Goal: Task Accomplishment & Management: Complete application form

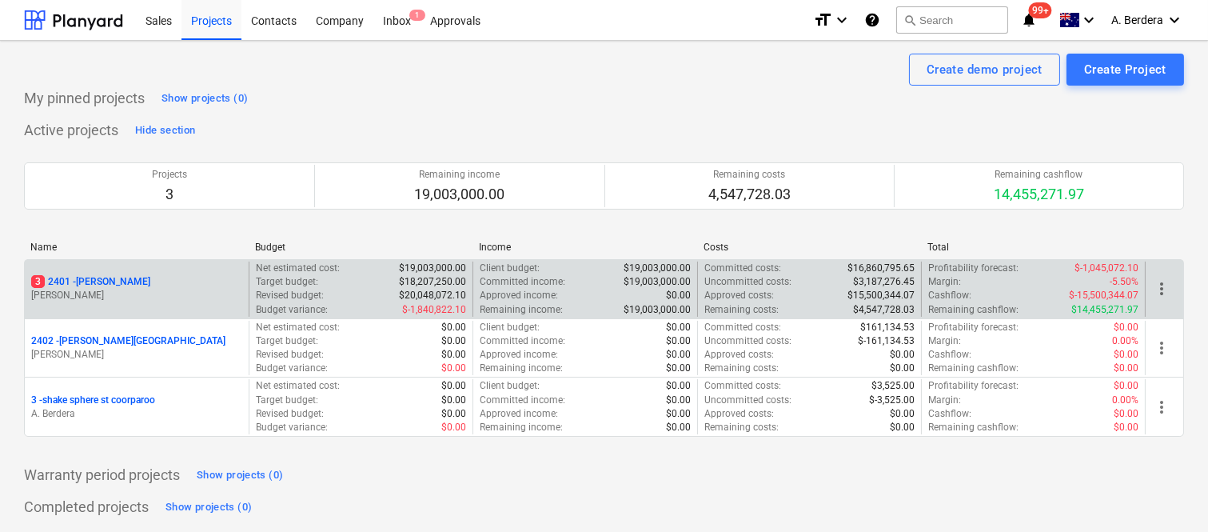
click at [177, 305] on div "3 2401 - [PERSON_NAME] [PERSON_NAME]" at bounding box center [137, 288] width 224 height 55
click at [187, 297] on p "[PERSON_NAME]" at bounding box center [136, 296] width 211 height 14
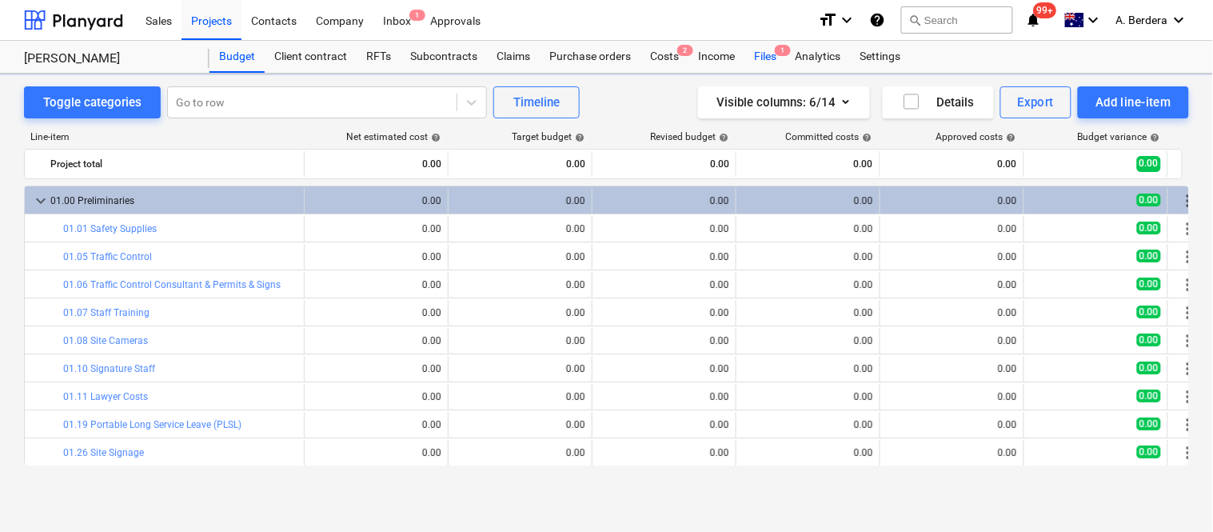
click at [765, 56] on div "Files 1" at bounding box center [765, 57] width 42 height 32
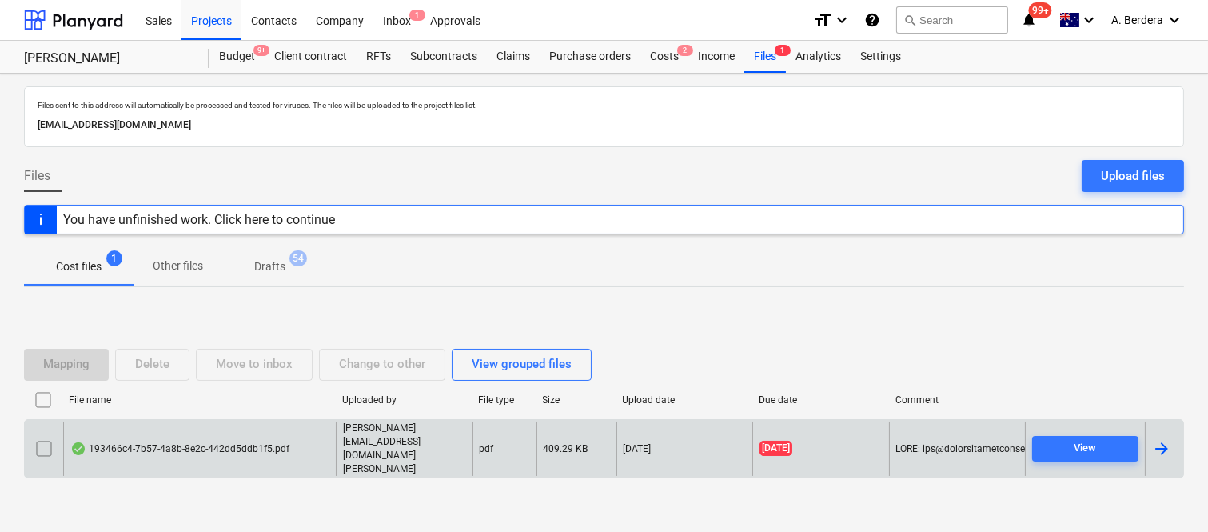
click at [316, 446] on div "193466c4-7b57-4a8b-8e2c-442dd5ddb1f5.pdf" at bounding box center [199, 448] width 273 height 55
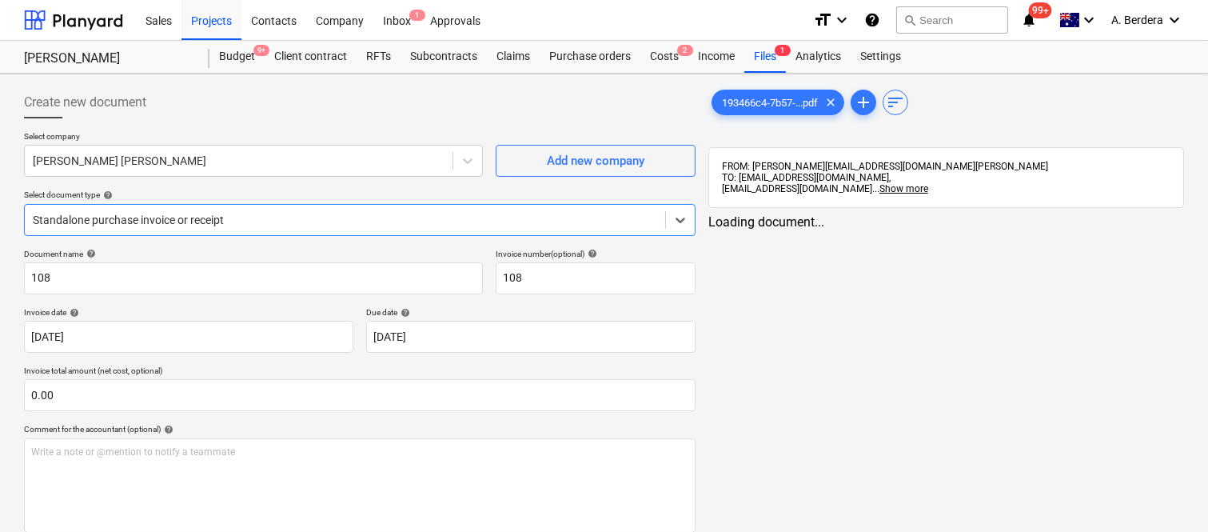
type input "108"
type input "[DATE]"
click at [369, 212] on div at bounding box center [345, 220] width 624 height 16
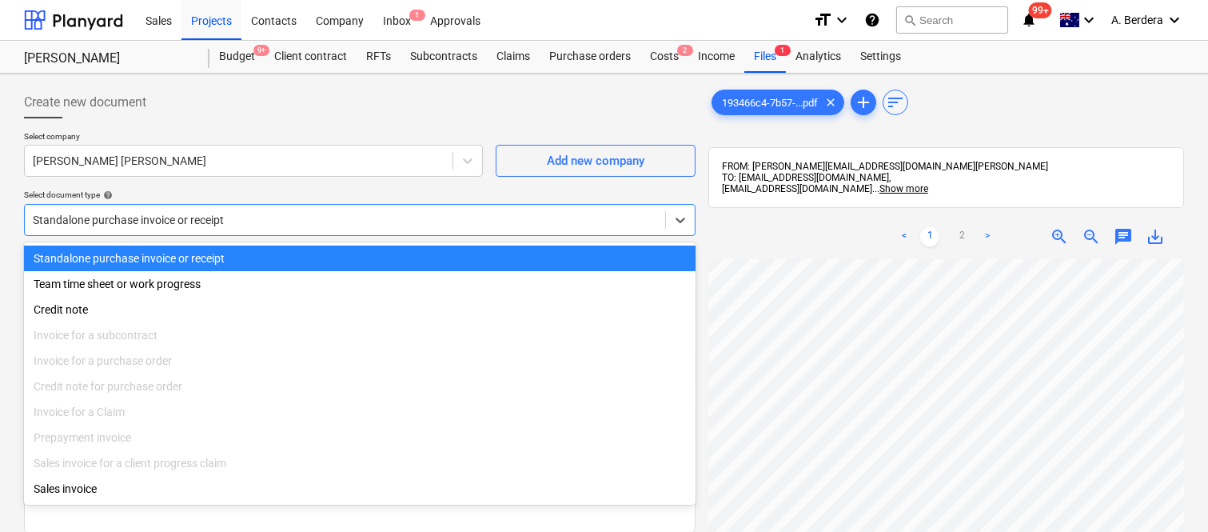
click at [379, 254] on div "Standalone purchase invoice or receipt" at bounding box center [360, 258] width 672 height 26
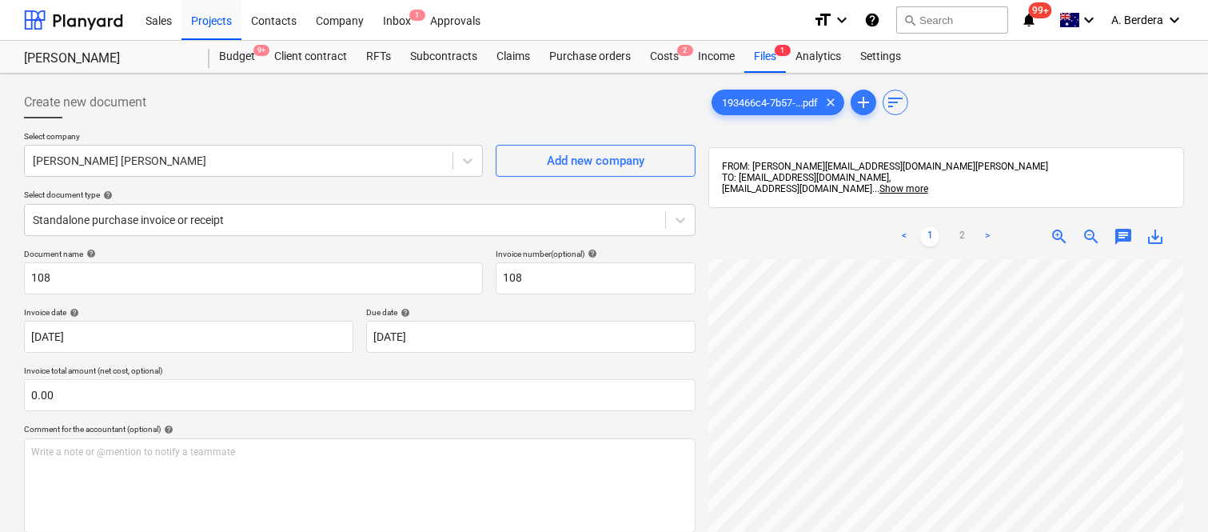
scroll to position [74, 126]
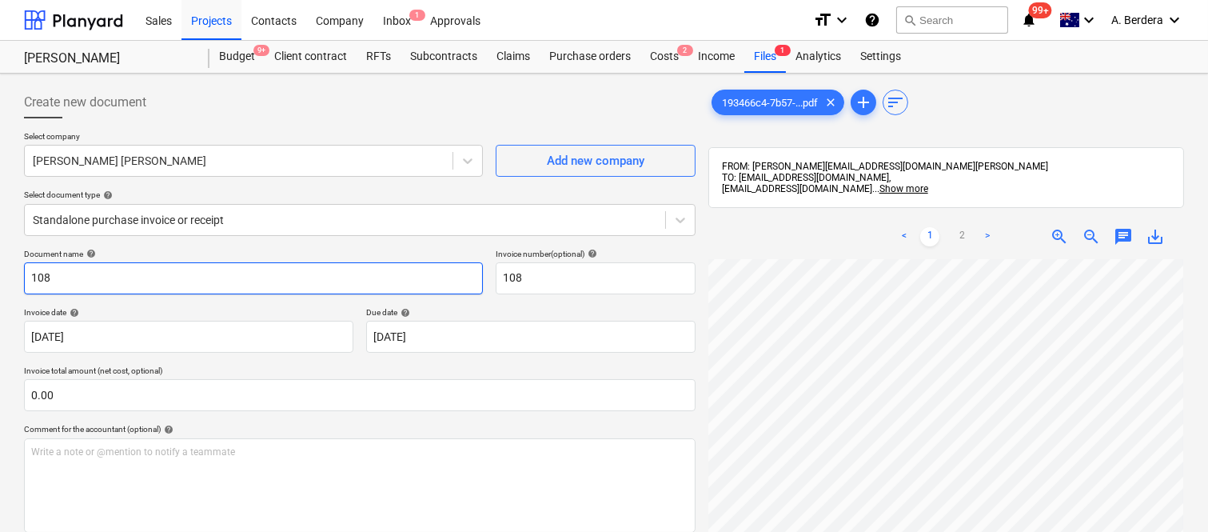
click at [26, 275] on input "108" at bounding box center [253, 278] width 459 height 32
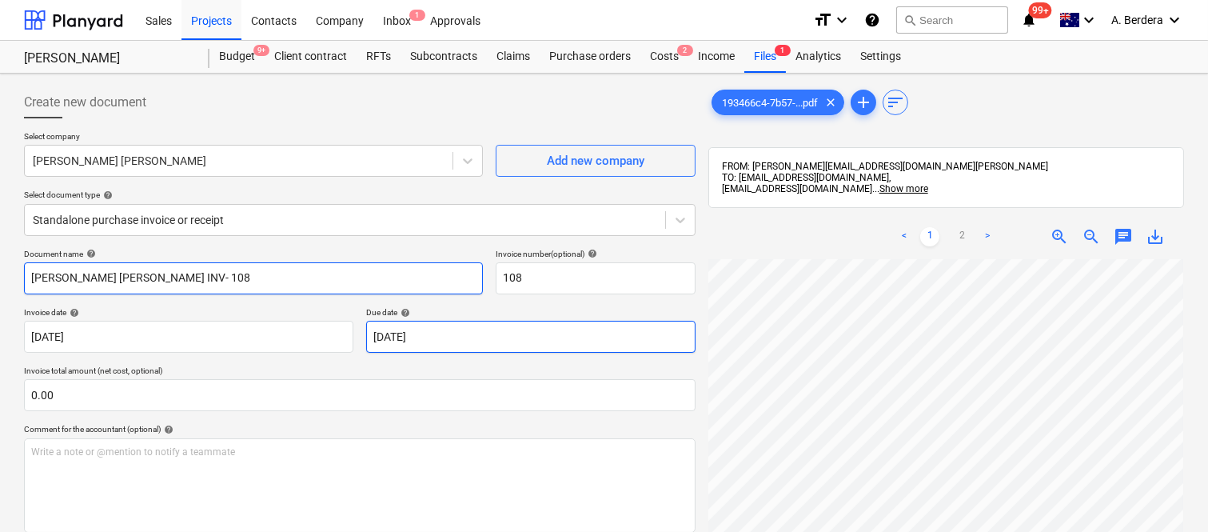
scroll to position [228, 0]
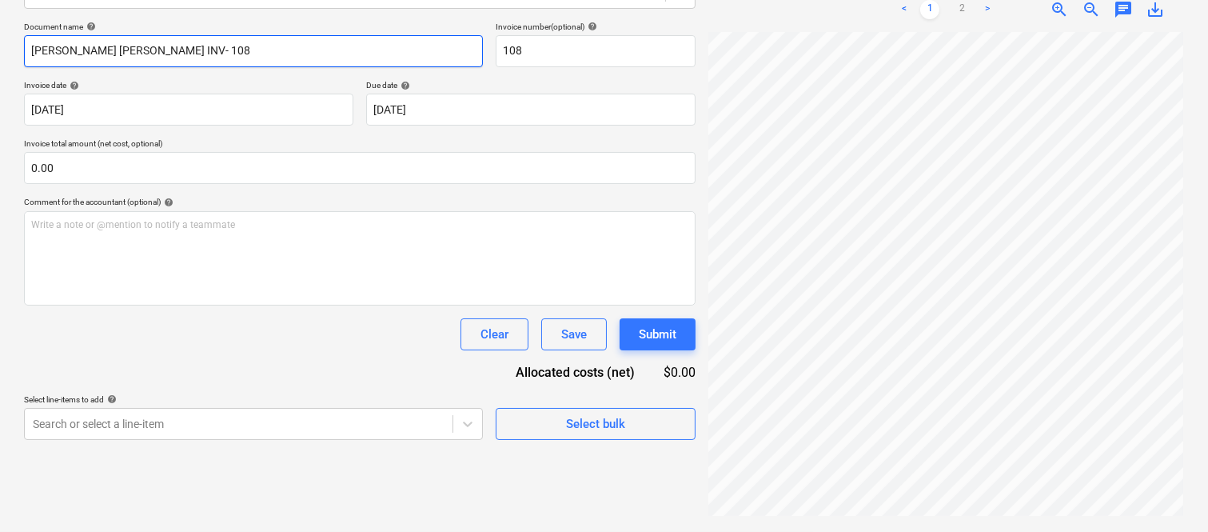
type input "[PERSON_NAME] [PERSON_NAME] INV- 108"
click at [1057, 14] on span "zoom_in" at bounding box center [1059, 9] width 19 height 19
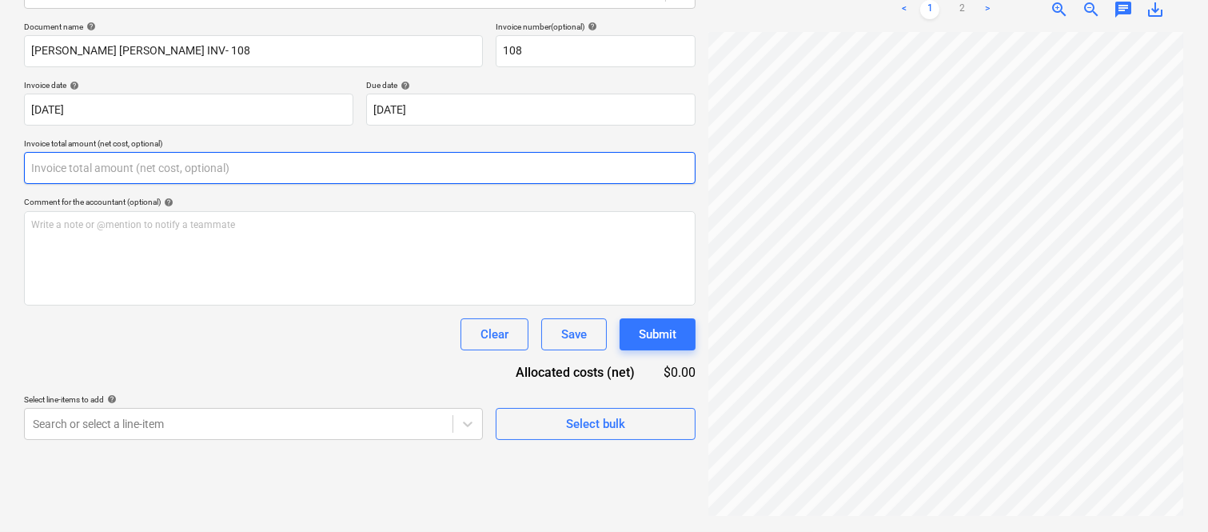
click at [134, 174] on input "text" at bounding box center [360, 168] width 672 height 32
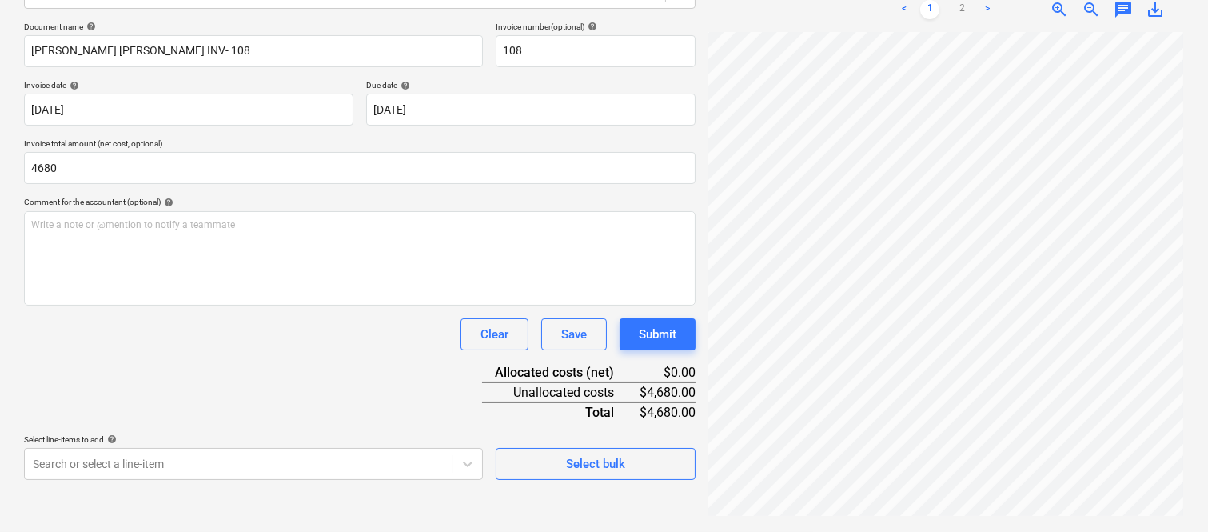
type input "4,680.00"
click at [121, 349] on div "Document name help [PERSON_NAME] [PERSON_NAME] INV- 108 Invoice number (optiona…" at bounding box center [360, 251] width 672 height 458
click at [355, 305] on body "Sales Projects Contacts Company Inbox 1 Approvals format_size keyboard_arrow_do…" at bounding box center [604, 39] width 1208 height 532
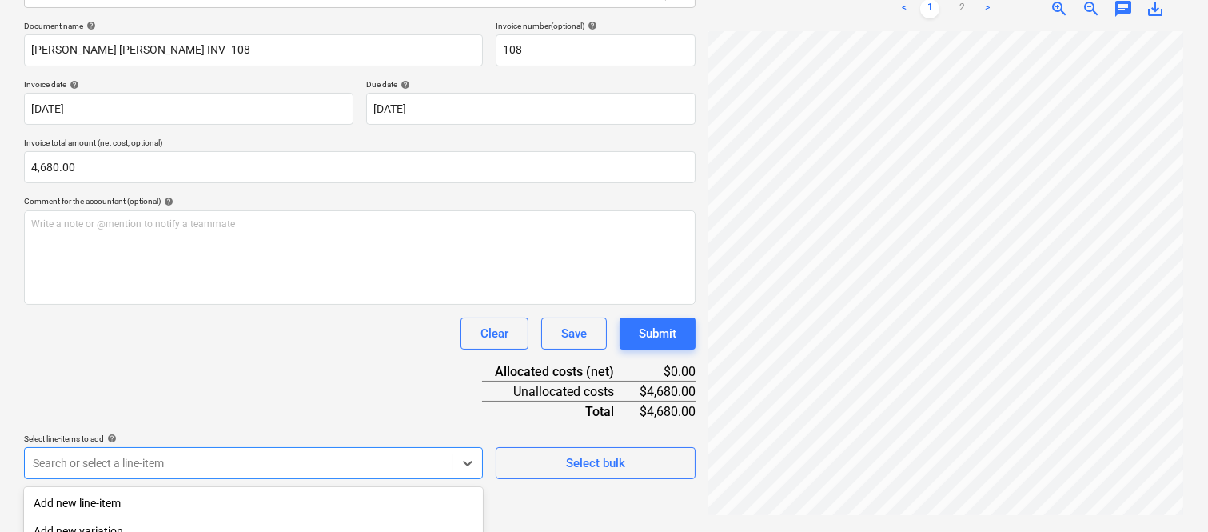
scroll to position [425, 0]
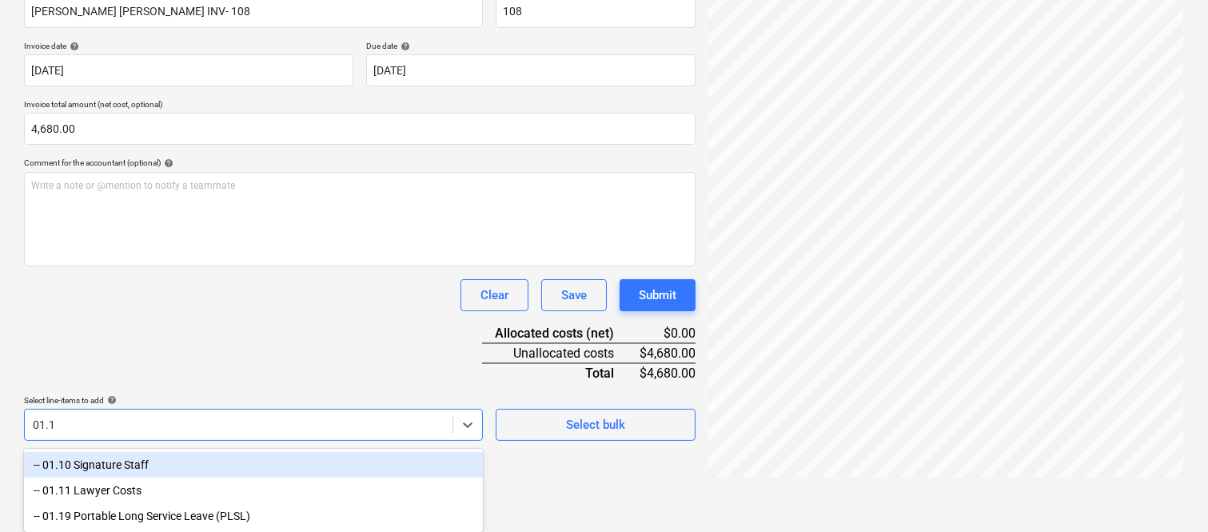
type input "01.10"
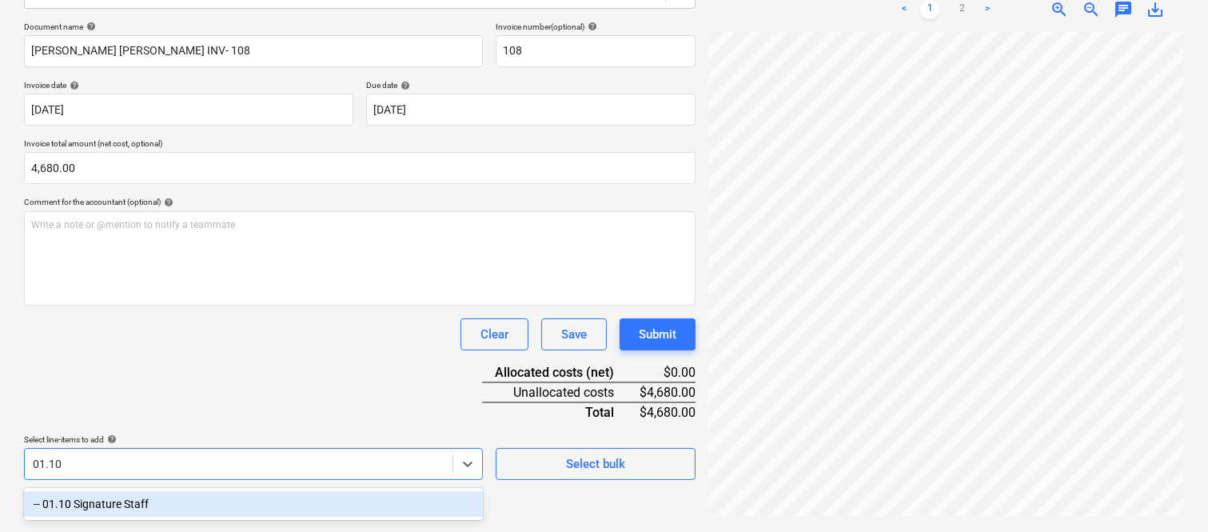
click at [365, 505] on div "-- 01.10 Signature Staff" at bounding box center [253, 504] width 459 height 26
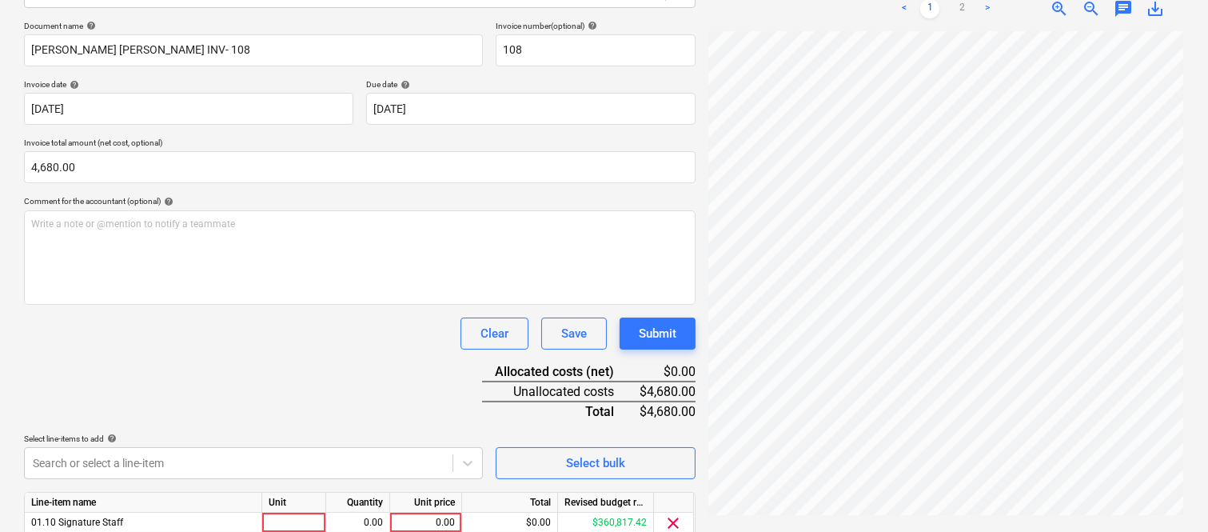
click at [297, 318] on div "Clear Save Submit" at bounding box center [360, 333] width 672 height 32
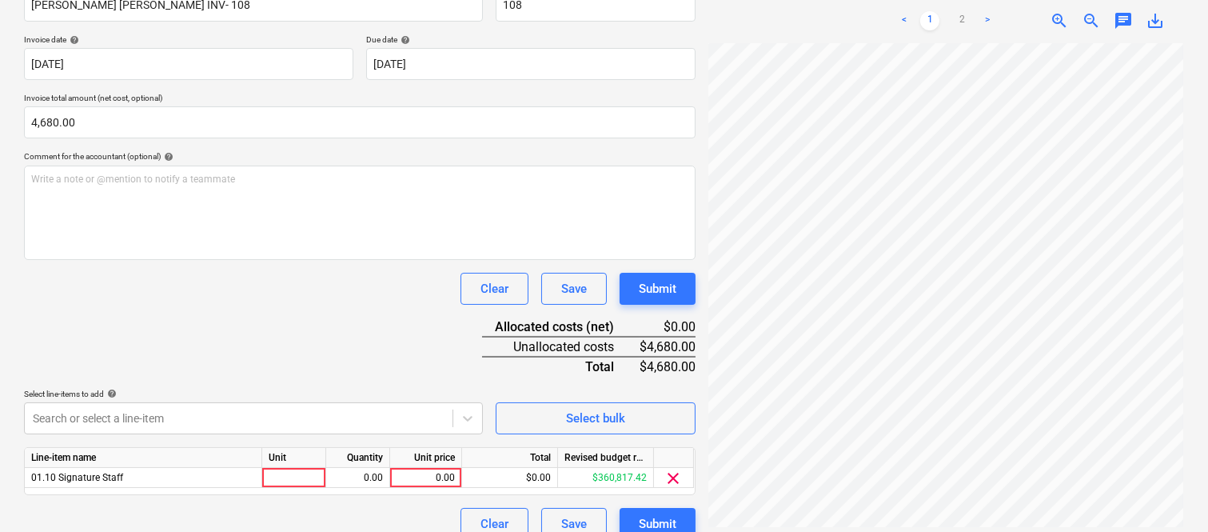
scroll to position [293, 0]
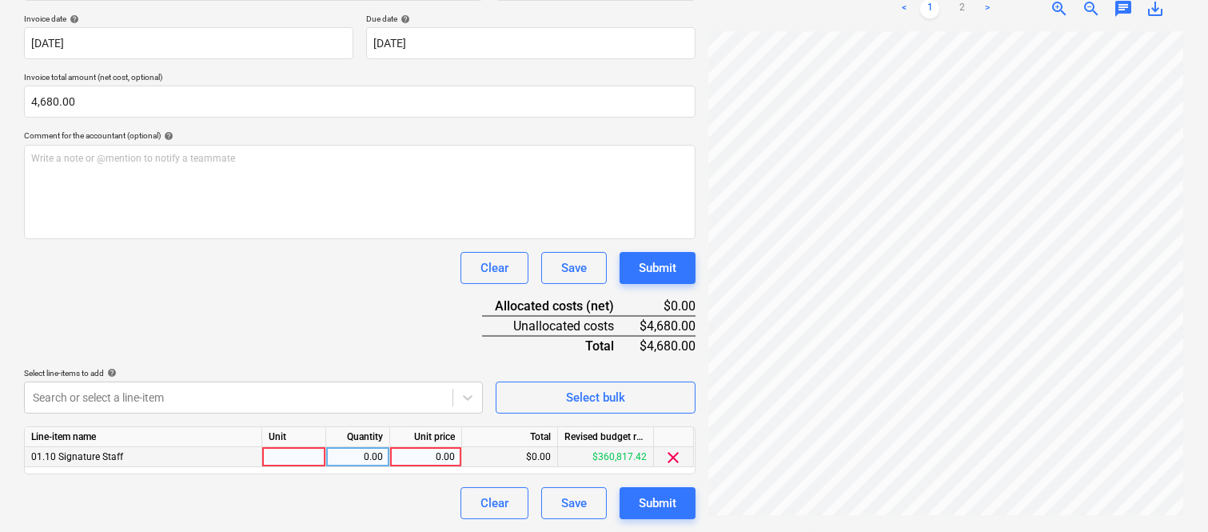
click at [308, 460] on div at bounding box center [294, 457] width 64 height 20
type input "INVOICE"
click at [369, 465] on div "0.00" at bounding box center [358, 457] width 50 height 20
type input "1"
click at [408, 457] on div "0.00" at bounding box center [426, 457] width 58 height 20
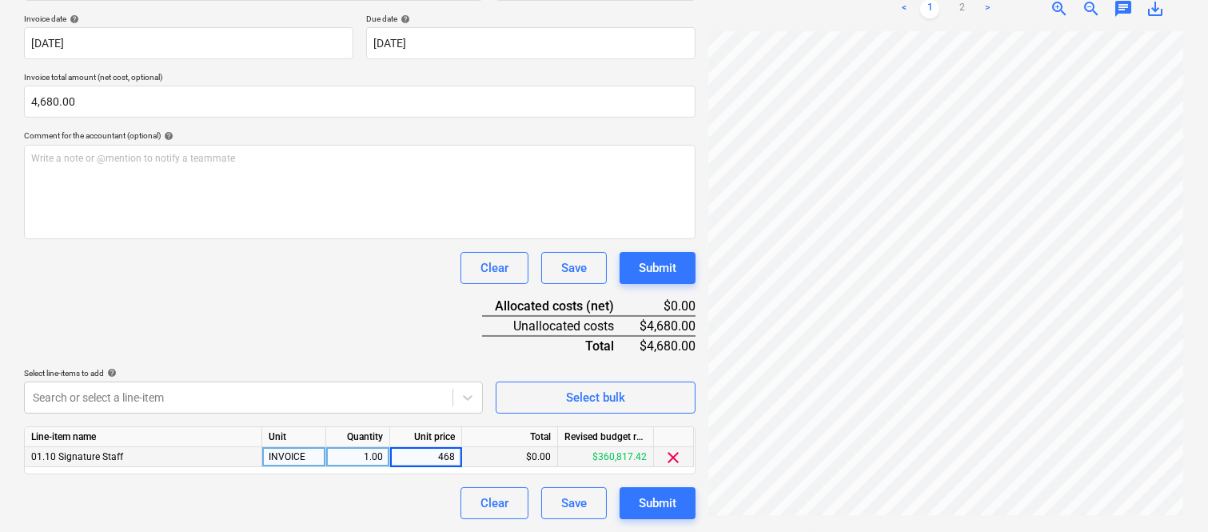
type input "4680"
click at [421, 497] on div "Clear Save Submit" at bounding box center [360, 503] width 672 height 32
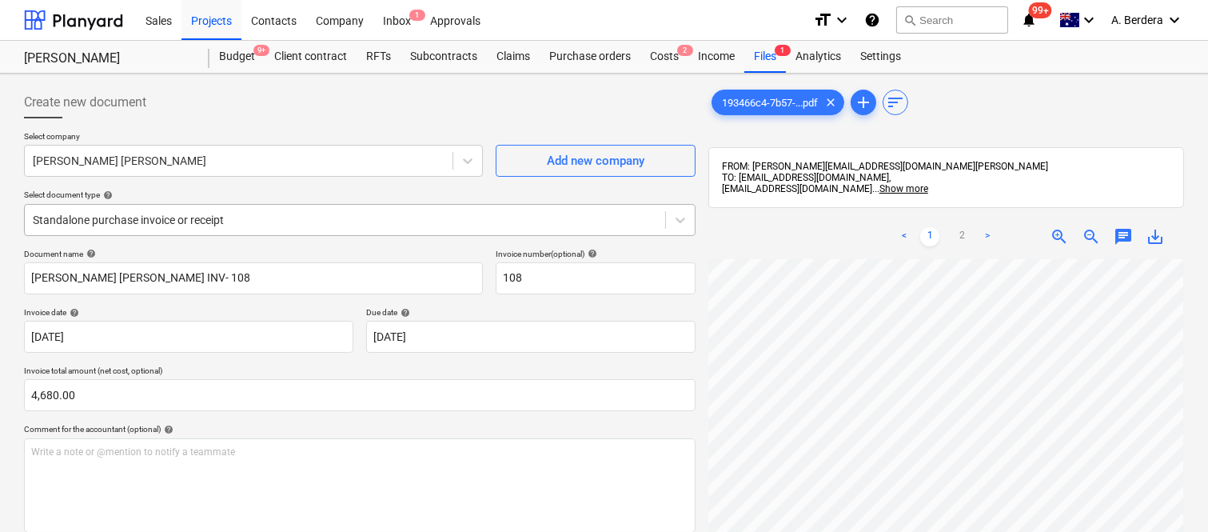
click at [306, 213] on div at bounding box center [345, 220] width 624 height 16
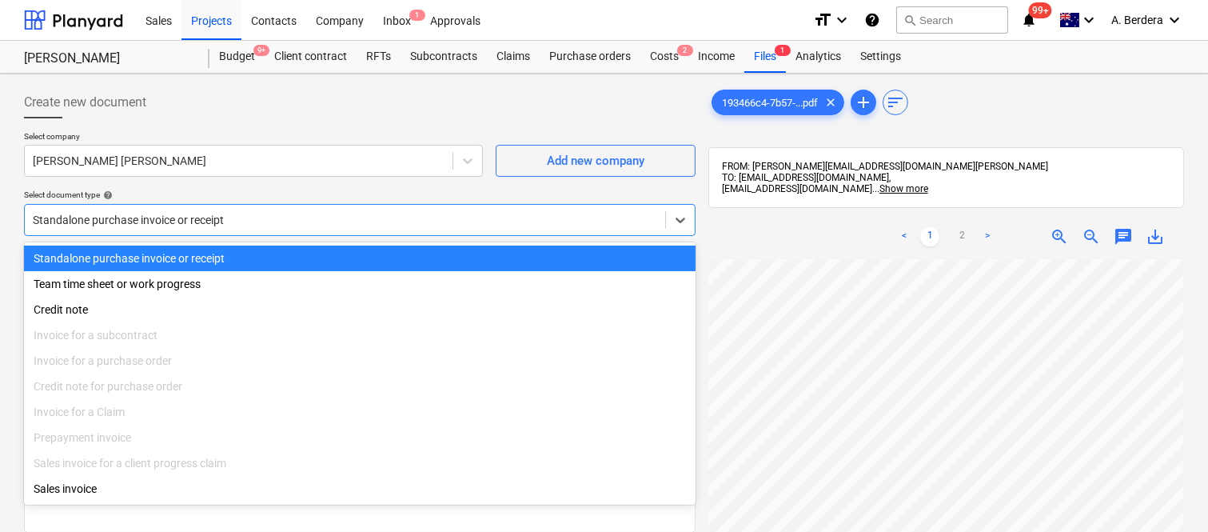
click at [352, 256] on div "Standalone purchase invoice or receipt" at bounding box center [360, 258] width 672 height 26
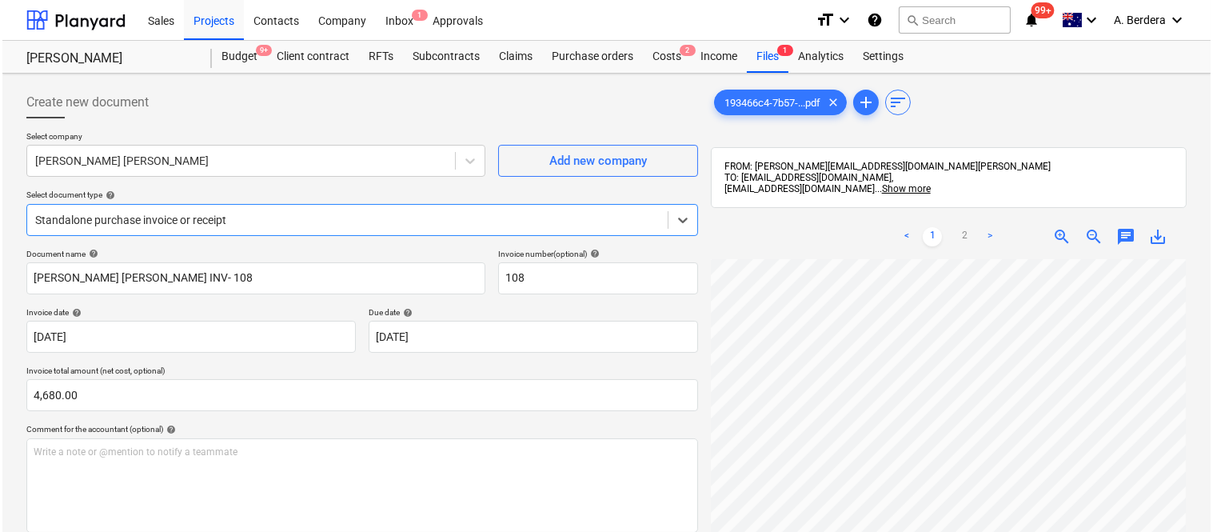
scroll to position [293, 0]
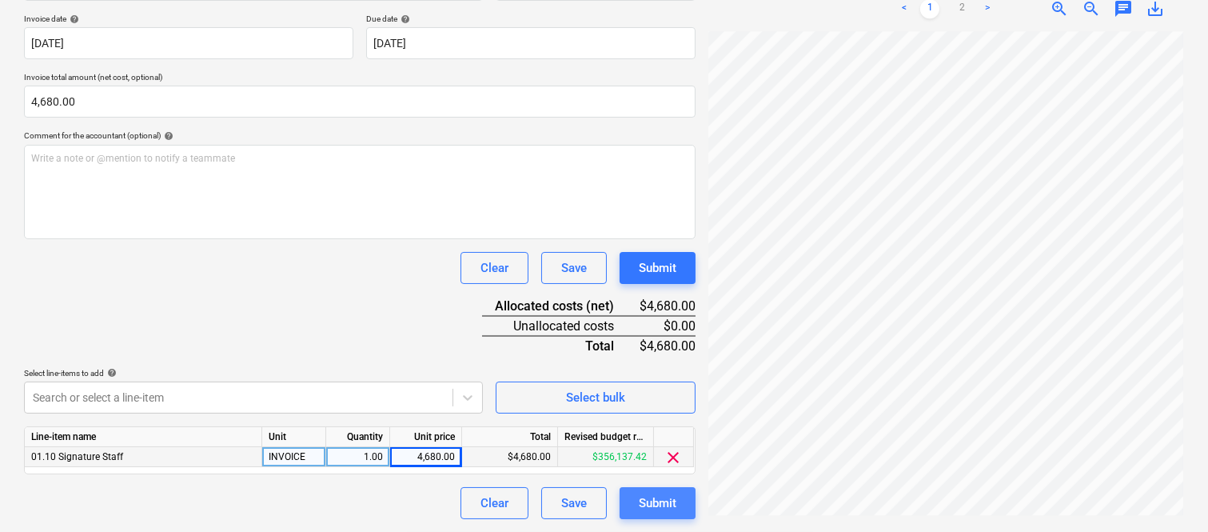
click at [688, 506] on button "Submit" at bounding box center [658, 503] width 76 height 32
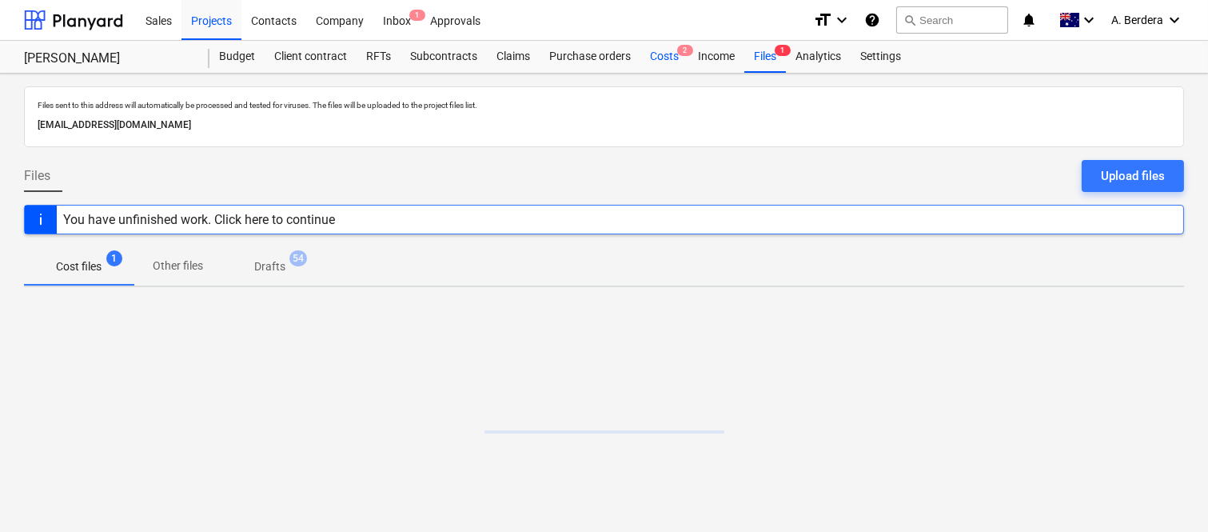
click at [666, 59] on div "Costs 2" at bounding box center [664, 57] width 48 height 32
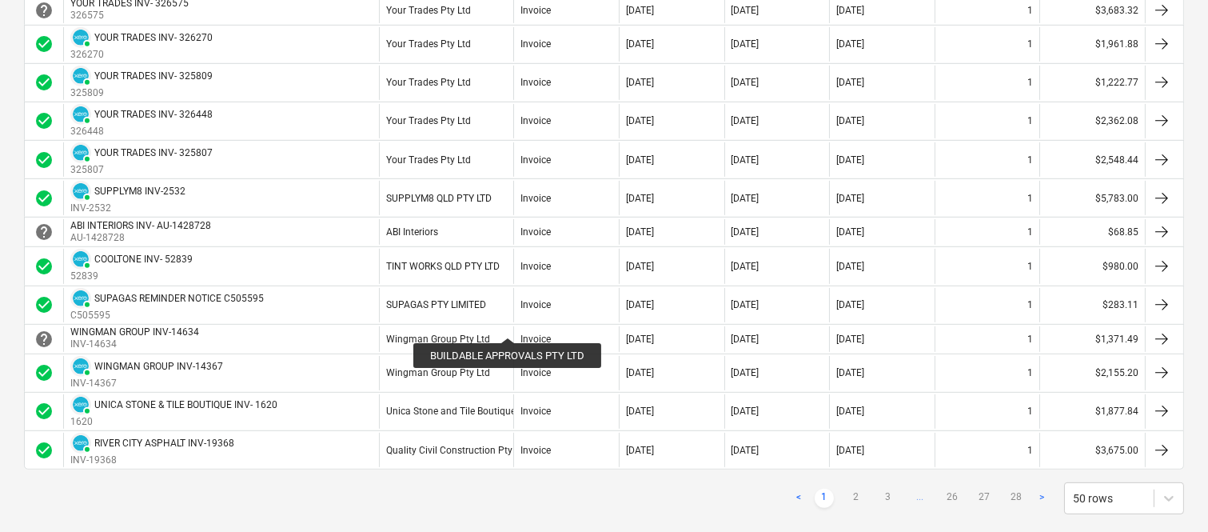
scroll to position [1492, 0]
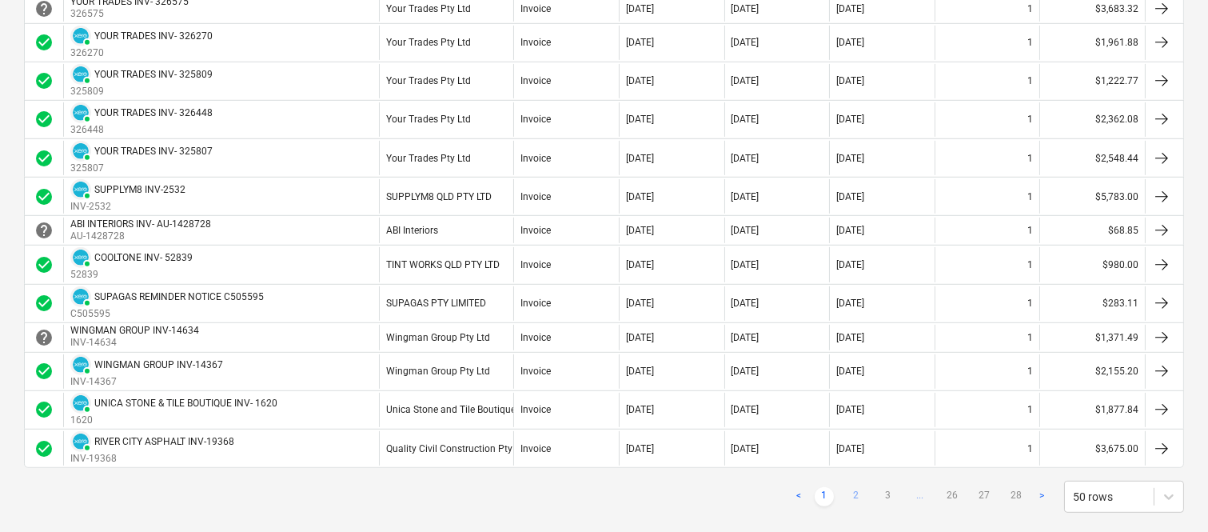
click at [860, 494] on link "2" at bounding box center [856, 496] width 19 height 19
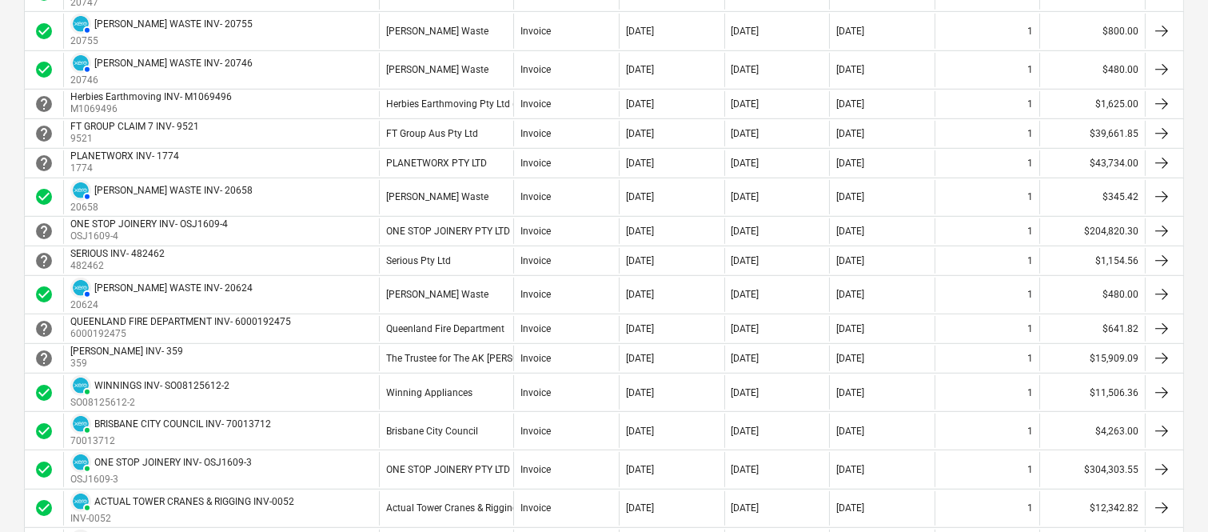
scroll to position [1617, 0]
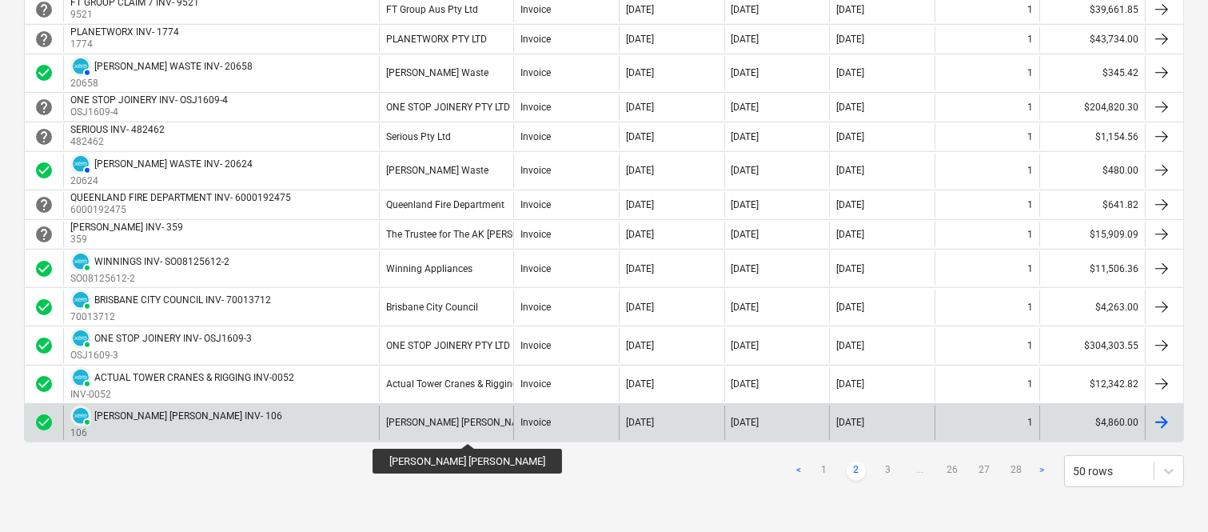
click at [426, 428] on div "[PERSON_NAME] [PERSON_NAME]" at bounding box center [460, 422] width 148 height 11
